Goal: Task Accomplishment & Management: Manage account settings

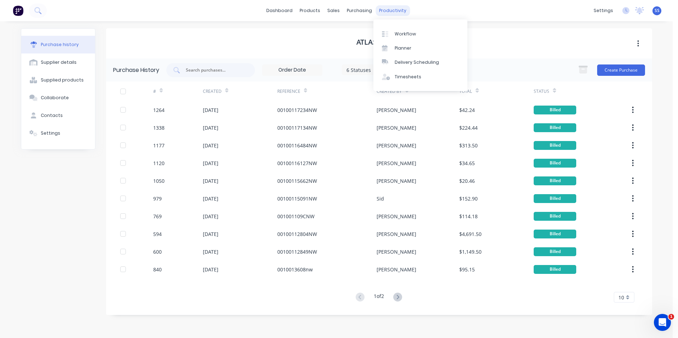
click at [399, 10] on div "productivity" at bounding box center [393, 10] width 34 height 11
click at [401, 77] on div "Timesheets" at bounding box center [408, 77] width 27 height 6
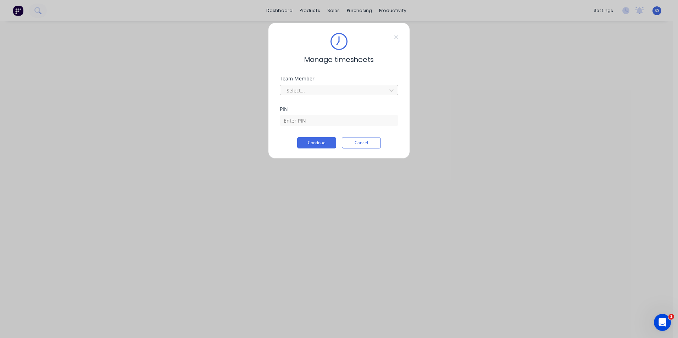
click at [316, 92] on div at bounding box center [334, 90] width 97 height 9
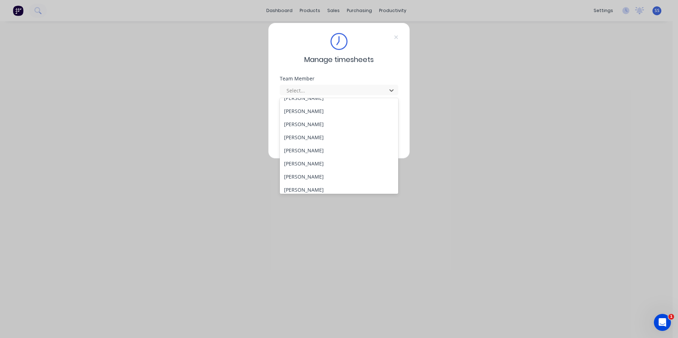
scroll to position [327, 0]
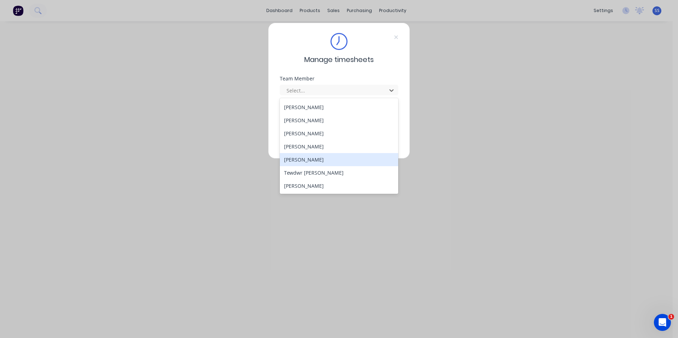
click at [303, 159] on div "[PERSON_NAME]" at bounding box center [339, 159] width 119 height 13
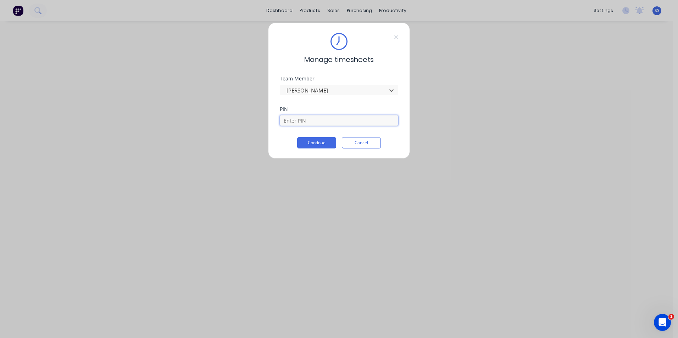
click at [305, 121] on input at bounding box center [339, 120] width 119 height 11
type input "9358"
click at [315, 144] on button "Continue" at bounding box center [316, 142] width 39 height 11
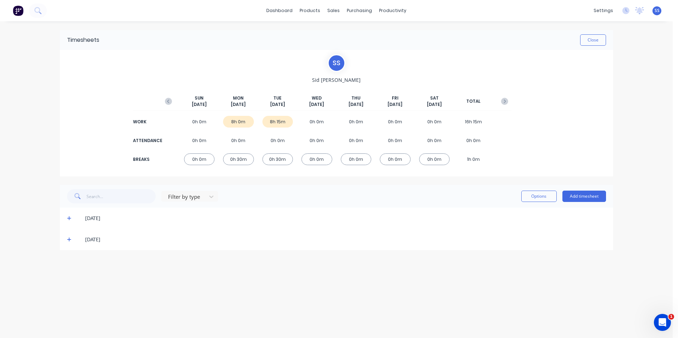
click at [68, 241] on icon at bounding box center [69, 239] width 5 height 5
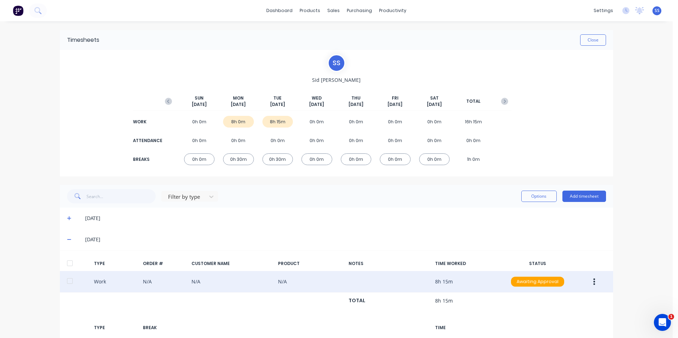
click at [594, 282] on icon "button" at bounding box center [595, 282] width 2 height 6
click at [574, 285] on div "Duplicate" at bounding box center [569, 284] width 55 height 10
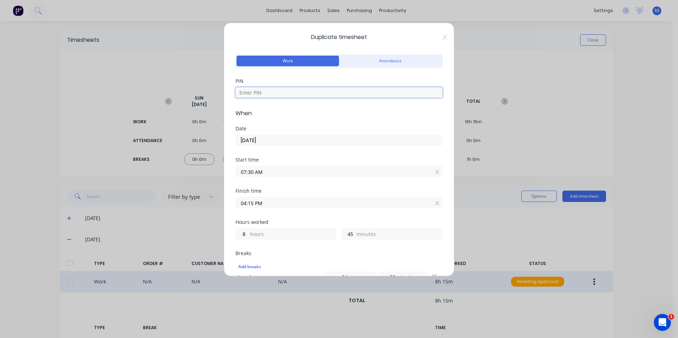
click at [266, 89] on input at bounding box center [339, 92] width 207 height 11
type input "9358"
click at [269, 172] on input "07:30 AM" at bounding box center [339, 171] width 206 height 11
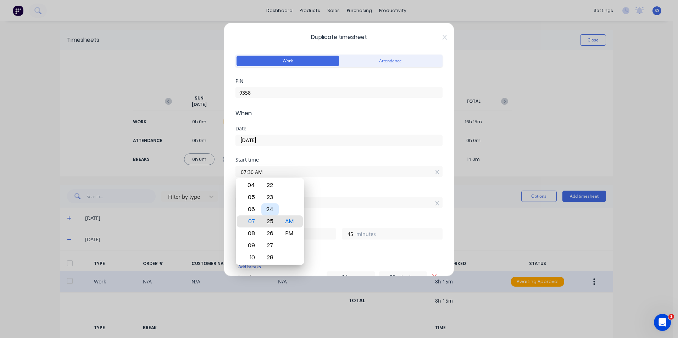
type input "07:25 AM"
type input "50"
type input "07:04 AM"
type input "9"
type input "11"
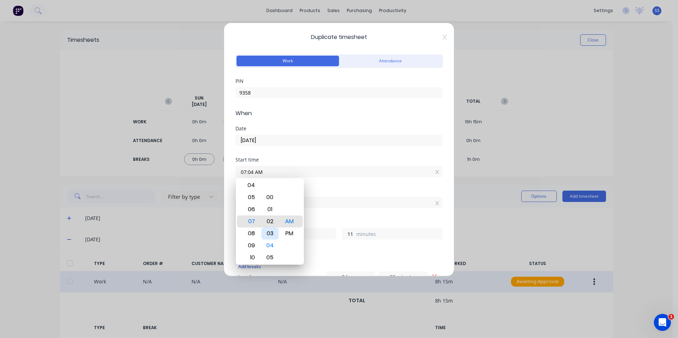
type input "07:00 AM"
type input "15"
click at [271, 223] on div "00" at bounding box center [269, 222] width 17 height 12
click at [344, 188] on div "Start time 07:00 AM" at bounding box center [339, 173] width 207 height 31
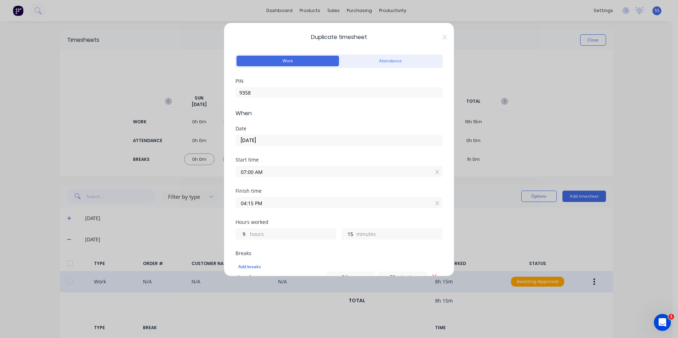
click at [277, 203] on input "04:15 PM" at bounding box center [339, 203] width 206 height 11
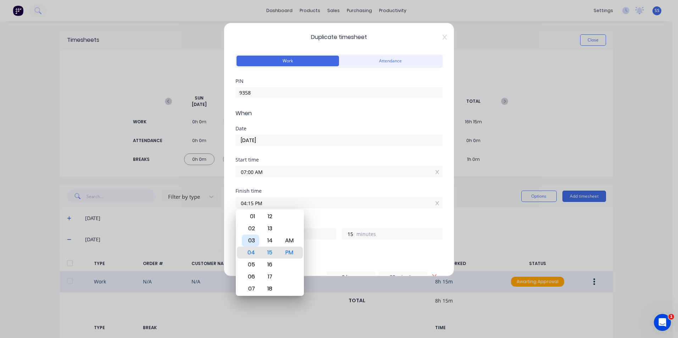
click at [254, 241] on div "03" at bounding box center [250, 241] width 17 height 12
type input "03:15 PM"
type input "8"
type input "03:20 PM"
type input "20"
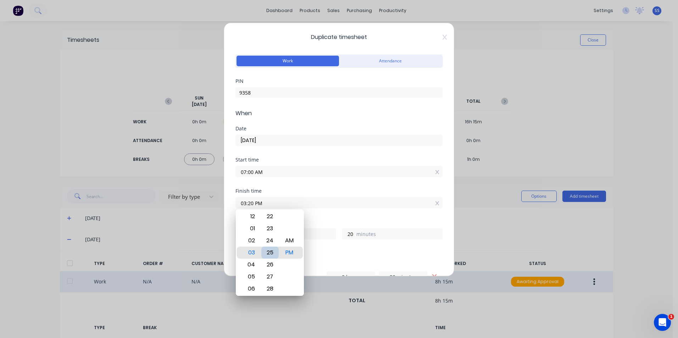
type input "03:25 PM"
type input "25"
type input "03:30 PM"
type input "30"
type input "03:35 PM"
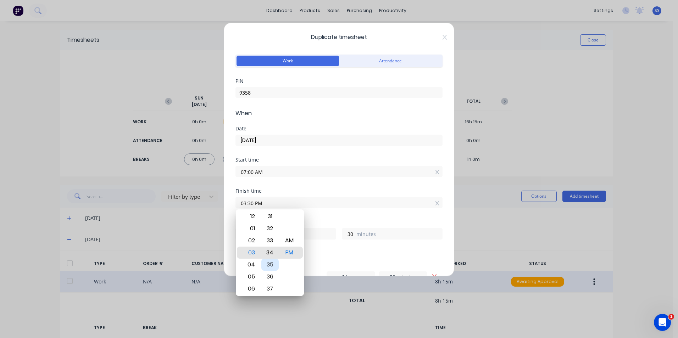
type input "35"
type input "03:38 PM"
type input "38"
type input "03:42 PM"
type input "42"
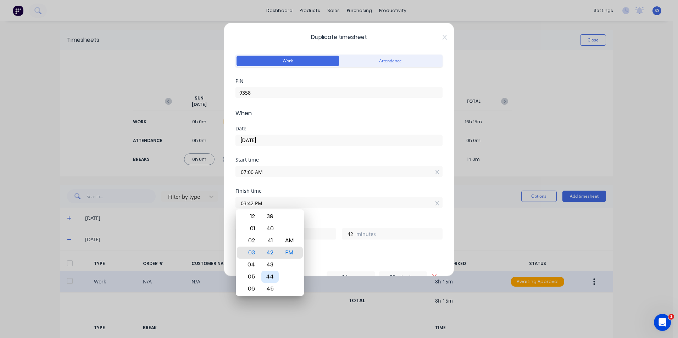
type input "03:43 PM"
type input "43"
type input "03:44 PM"
type input "44"
click at [272, 266] on div "45" at bounding box center [269, 265] width 17 height 12
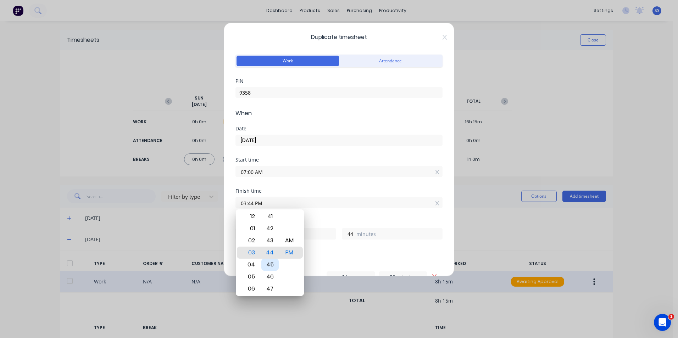
type input "03:45 PM"
type input "45"
click at [384, 254] on div "Breaks" at bounding box center [339, 253] width 207 height 5
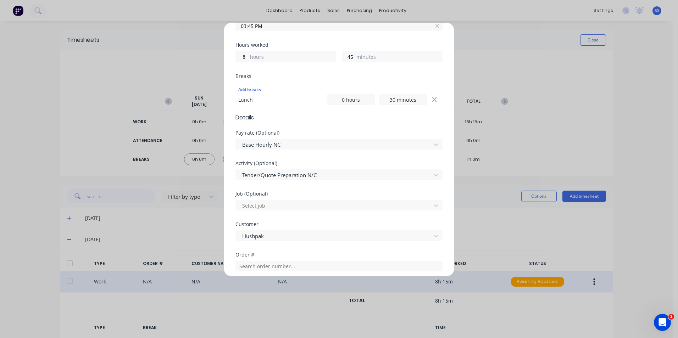
scroll to position [318, 0]
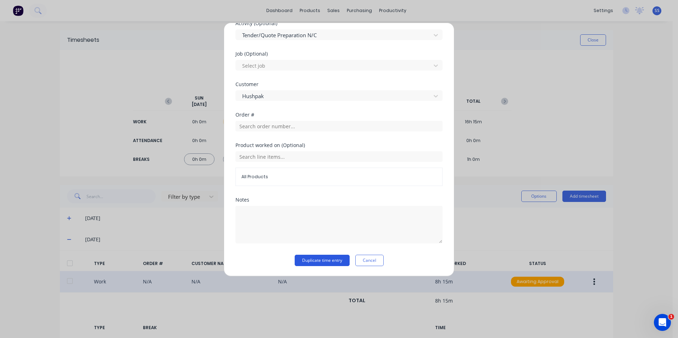
click at [319, 260] on button "Duplicate time entry" at bounding box center [322, 260] width 55 height 11
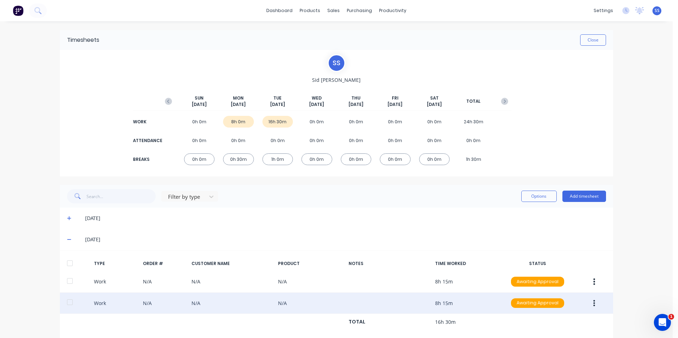
click at [591, 308] on button "button" at bounding box center [594, 303] width 17 height 13
click at [564, 290] on div "Edit" at bounding box center [569, 291] width 55 height 10
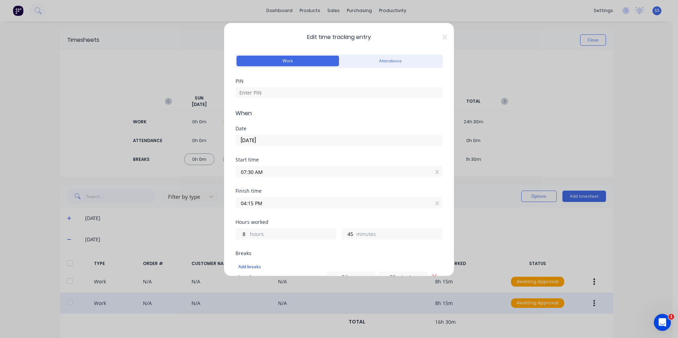
click at [282, 139] on input "[DATE]" at bounding box center [339, 140] width 206 height 11
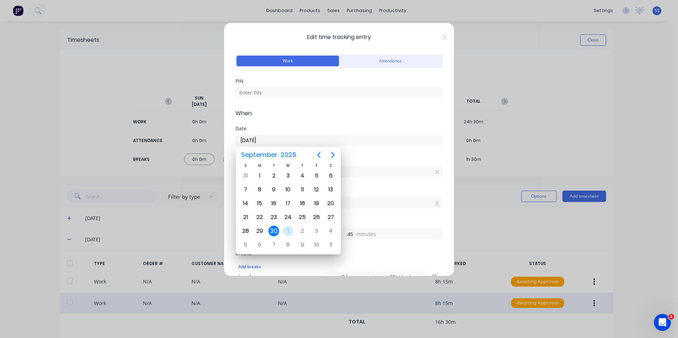
click at [292, 232] on div "1" at bounding box center [288, 231] width 11 height 11
type input "[DATE]"
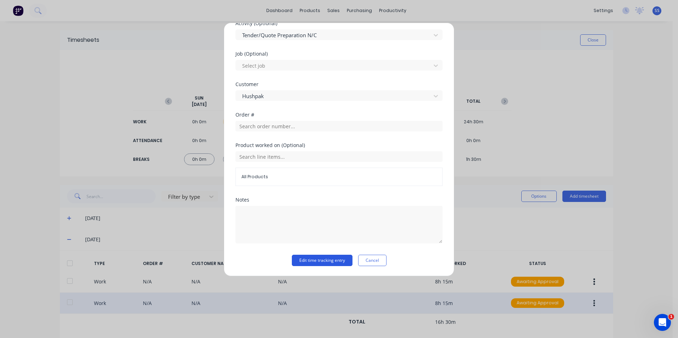
click at [332, 261] on button "Edit time tracking entry" at bounding box center [322, 260] width 61 height 11
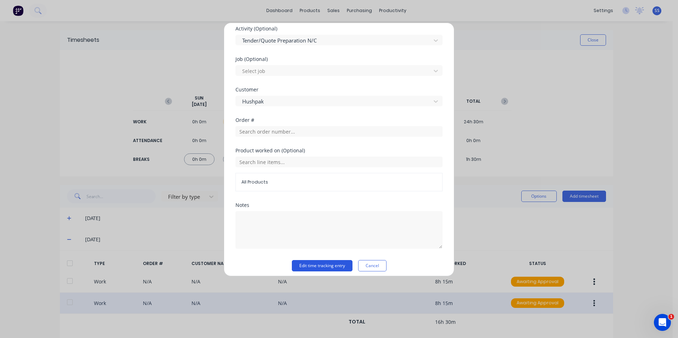
scroll to position [323, 0]
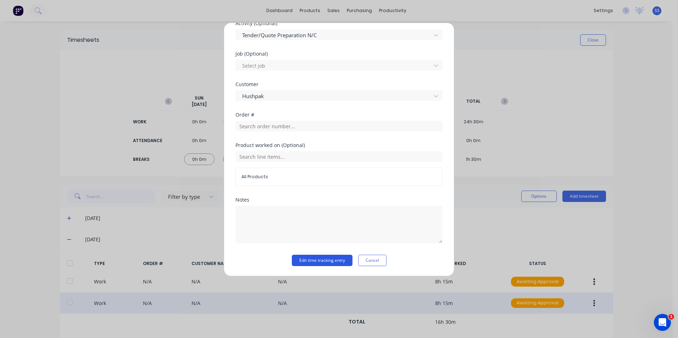
click at [312, 260] on button "Edit time tracking entry" at bounding box center [322, 260] width 61 height 11
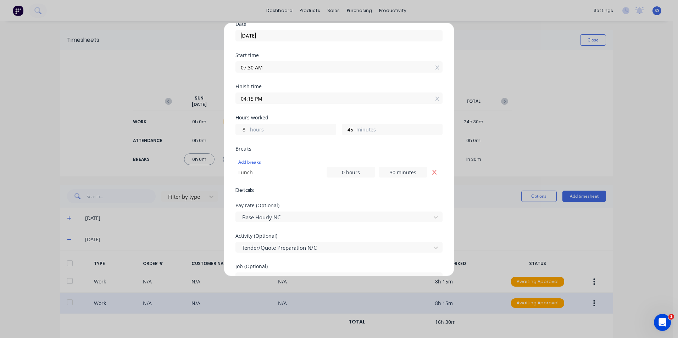
scroll to position [0, 0]
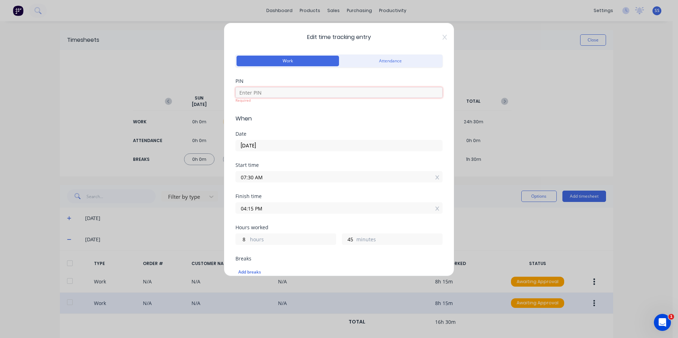
click at [277, 90] on input at bounding box center [339, 92] width 207 height 11
type input "9358"
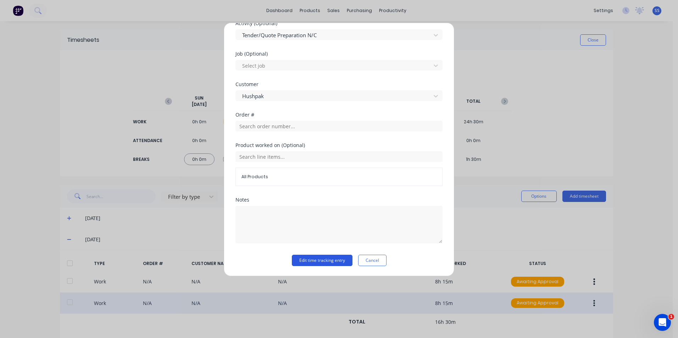
click at [304, 261] on button "Edit time tracking entry" at bounding box center [322, 260] width 61 height 11
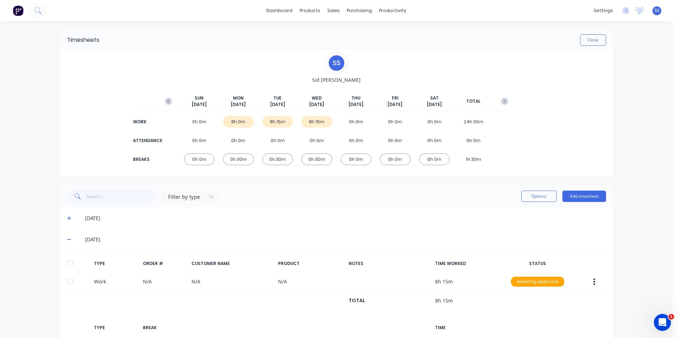
click at [33, 118] on div "dashboard products sales purchasing productivity dashboard products Product Cat…" at bounding box center [336, 169] width 673 height 338
click at [47, 71] on div "dashboard products sales purchasing productivity dashboard products Product Cat…" at bounding box center [336, 169] width 673 height 338
click at [591, 38] on button "Close" at bounding box center [593, 39] width 26 height 11
